Goal: Task Accomplishment & Management: Complete application form

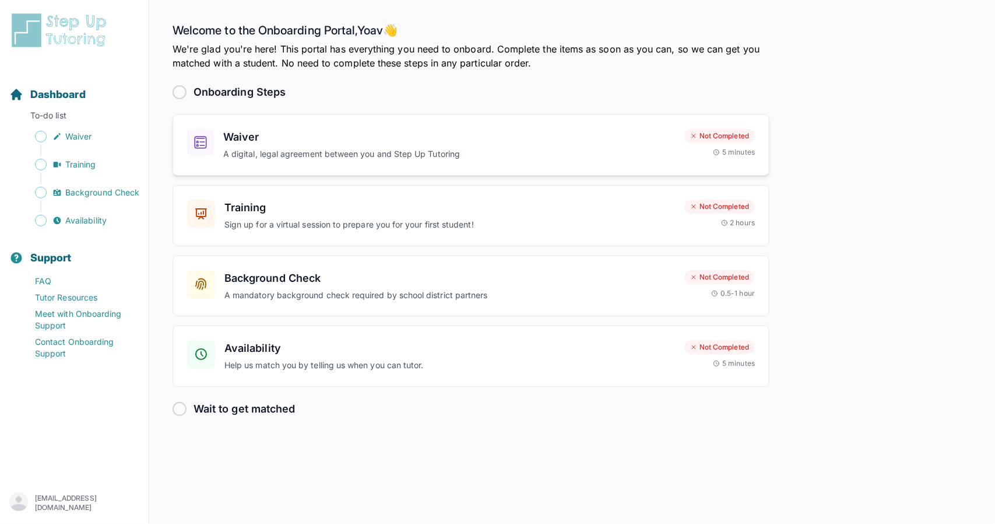
click at [412, 142] on h3 "Waiver" at bounding box center [449, 137] width 452 height 16
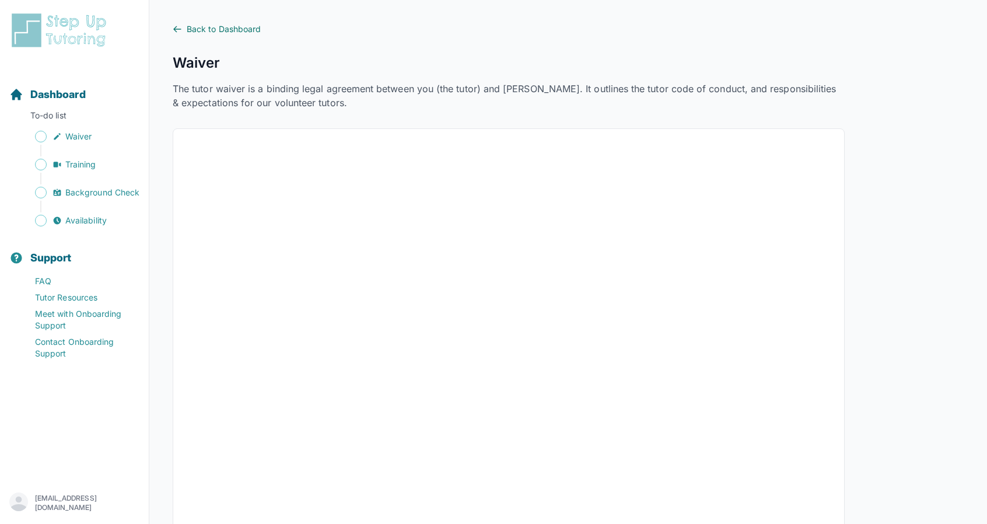
click at [204, 24] on span "Back to Dashboard" at bounding box center [224, 29] width 74 height 12
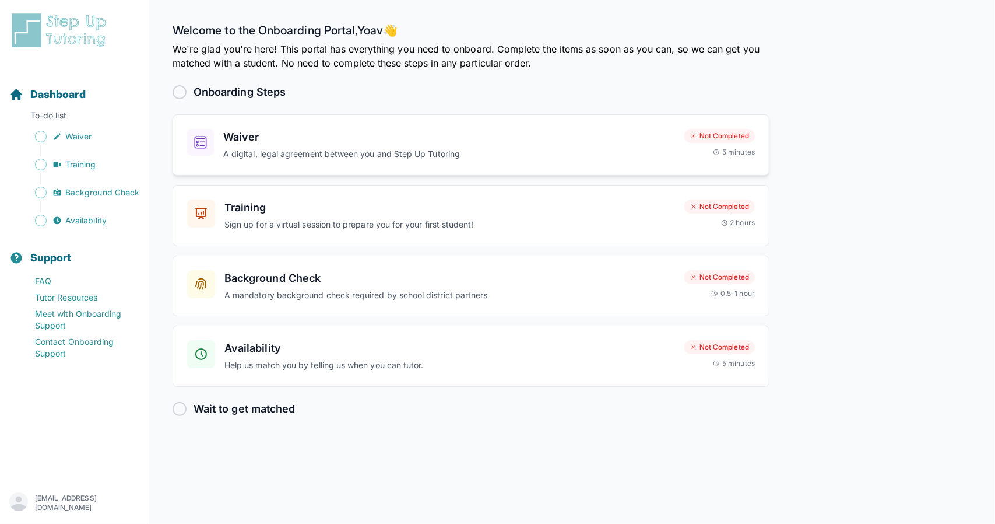
click at [299, 148] on p "A digital, legal agreement between you and Step Up Tutoring" at bounding box center [449, 154] width 452 height 13
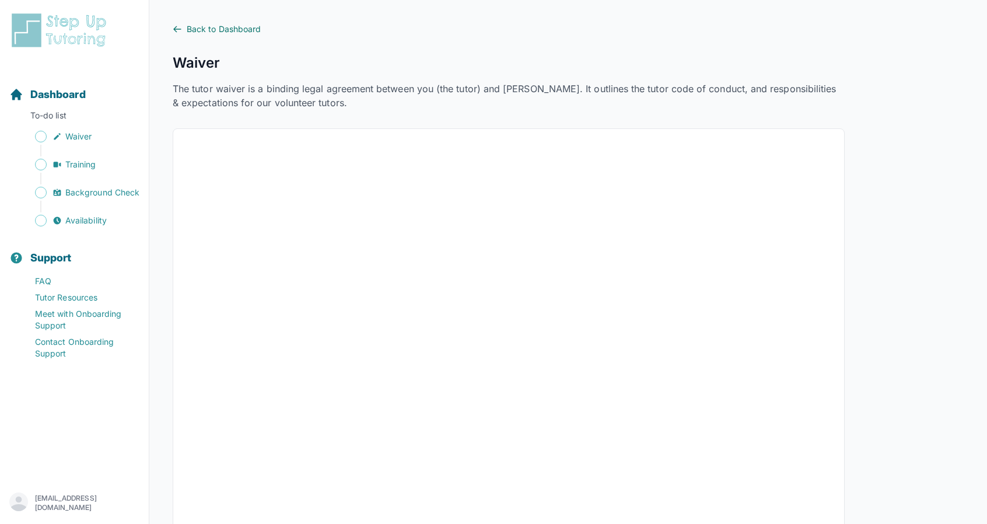
click at [179, 28] on icon at bounding box center [177, 28] width 9 height 9
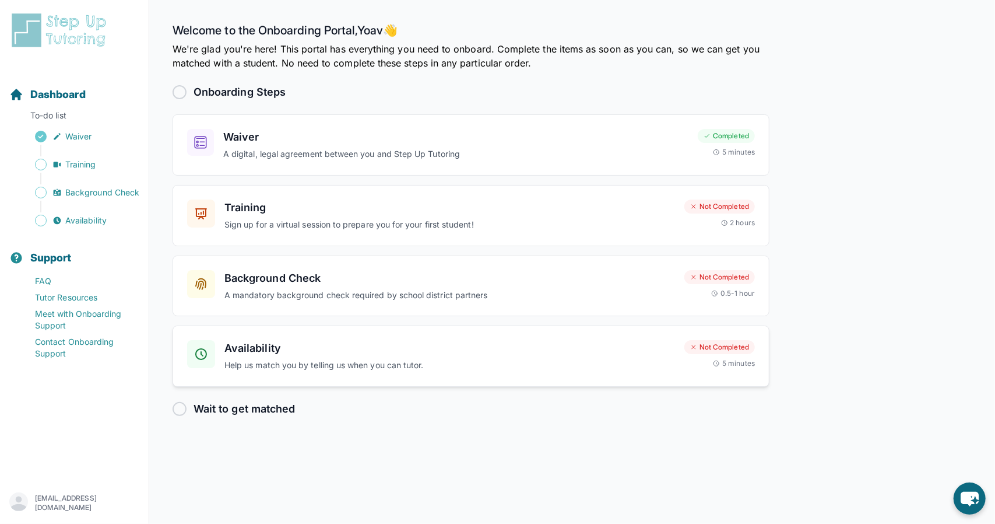
click at [540, 345] on h3 "Availability" at bounding box center [449, 348] width 451 height 16
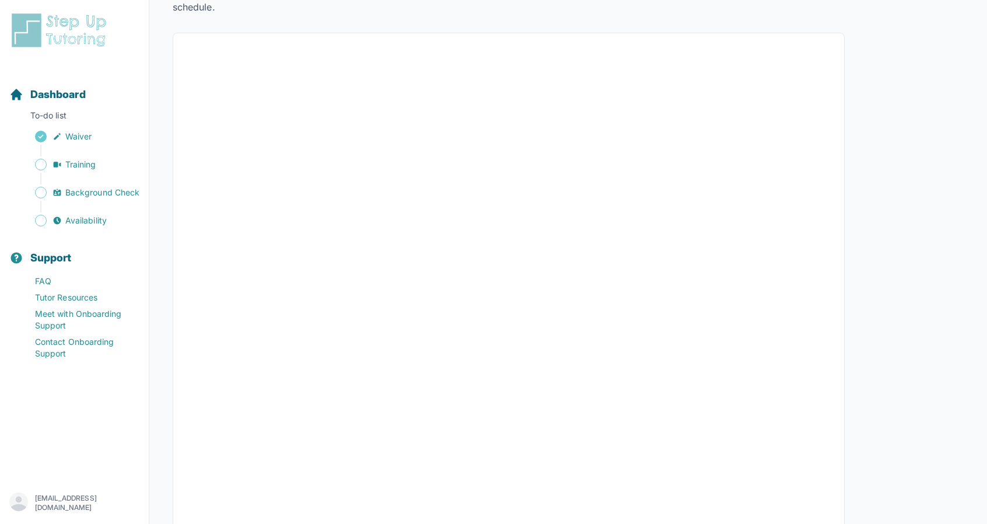
scroll to position [95, 0]
